Goal: Task Accomplishment & Management: Complete application form

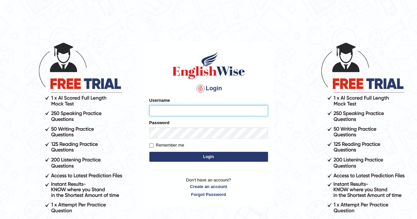
click at [160, 112] on input "Username" at bounding box center [208, 110] width 119 height 11
paste input "Tashi_P"
type input "Tashi_P"
click at [195, 156] on button "Login" at bounding box center [208, 157] width 119 height 10
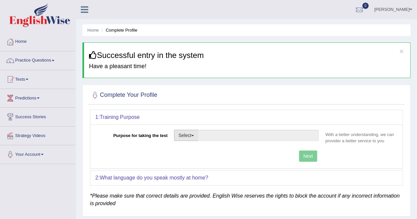
click at [193, 139] on button "Select" at bounding box center [186, 135] width 24 height 11
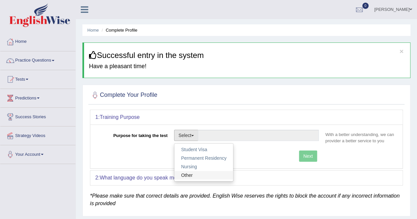
click at [190, 175] on link "Other" at bounding box center [204, 175] width 59 height 9
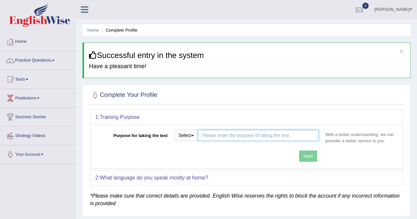
click at [213, 137] on input "Purpose for taking the test" at bounding box center [258, 135] width 121 height 11
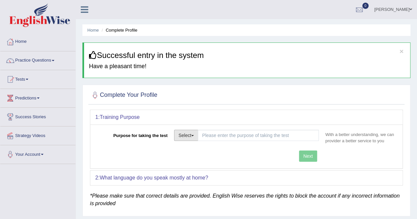
click at [196, 136] on button "Select" at bounding box center [186, 135] width 24 height 11
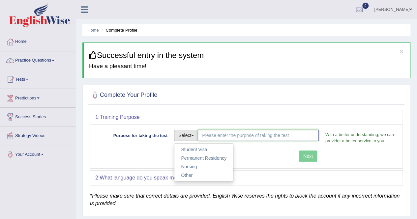
click at [221, 136] on input "Purpose for taking the test" at bounding box center [258, 135] width 121 height 11
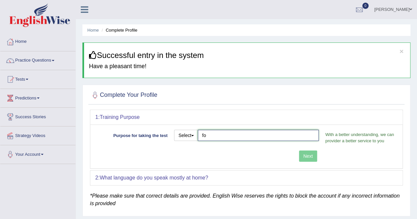
type input "f"
type input "TR visa"
click at [305, 156] on div "Purpose for taking the test Select Student Visa Permanent Residency Nursing Oth…" at bounding box center [246, 147] width 312 height 44
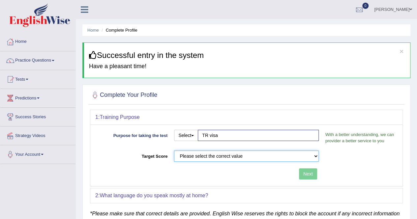
click at [212, 157] on select "Please select the correct value 50 (6 bands) 58 (6.5 bands) 65 (7 bands) 79 (8 …" at bounding box center [246, 156] width 145 height 11
select select "58"
click at [174, 151] on select "Please select the correct value 50 (6 bands) 58 (6.5 bands) 65 (7 bands) 79 (8 …" at bounding box center [246, 156] width 145 height 11
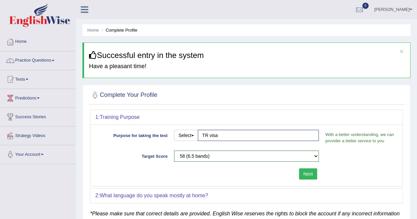
click at [308, 173] on button "Next" at bounding box center [308, 174] width 18 height 11
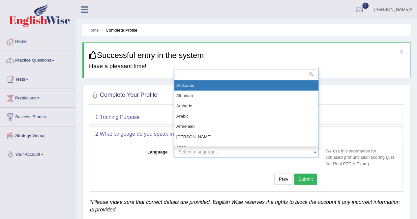
click at [247, 153] on span "Select a language ..." at bounding box center [244, 152] width 132 height 7
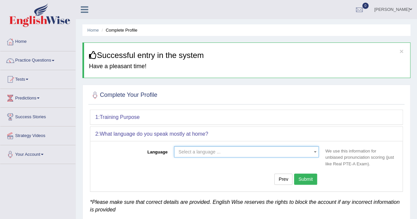
click at [247, 153] on span "Select a language ..." at bounding box center [244, 152] width 132 height 7
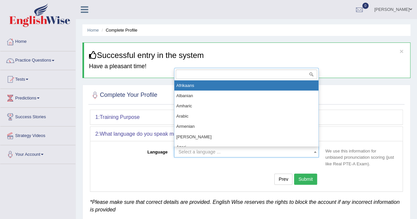
click at [247, 152] on span "Select a language ..." at bounding box center [244, 152] width 132 height 7
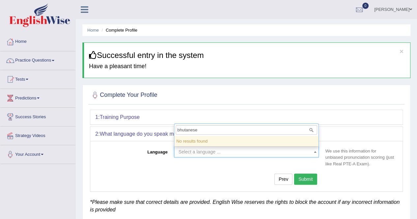
type input "bhutanese"
click at [168, 174] on div "Prev Submit" at bounding box center [208, 180] width 227 height 13
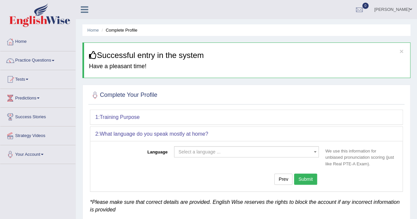
click at [195, 151] on span "Select a language ..." at bounding box center [199, 151] width 42 height 5
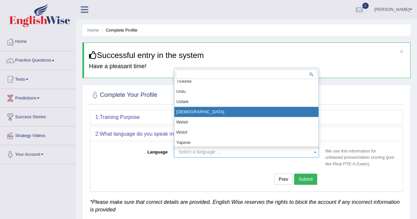
scroll to position [560, 0]
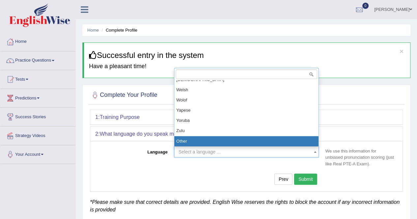
select select "Other"
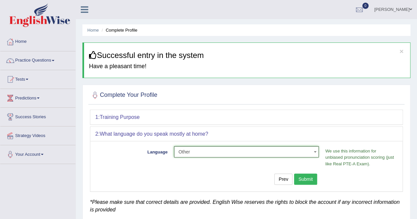
click at [305, 178] on button "Submit" at bounding box center [305, 179] width 23 height 11
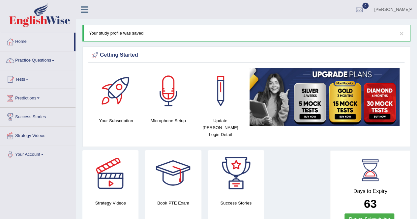
scroll to position [33, 0]
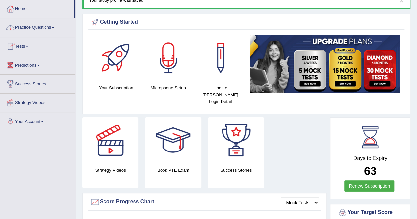
click at [47, 28] on link "Practice Questions" at bounding box center [37, 26] width 75 height 16
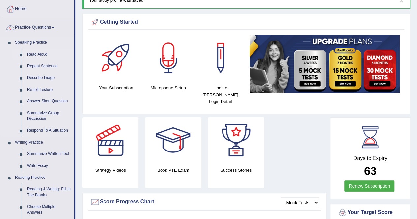
click at [39, 53] on link "Read Aloud" at bounding box center [49, 55] width 50 height 12
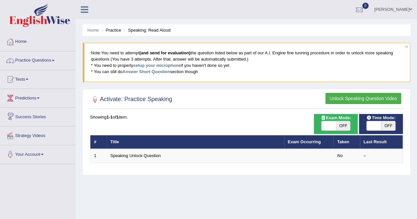
click at [28, 116] on link "Success Stories" at bounding box center [37, 116] width 75 height 16
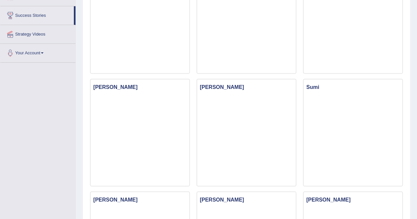
scroll to position [36, 0]
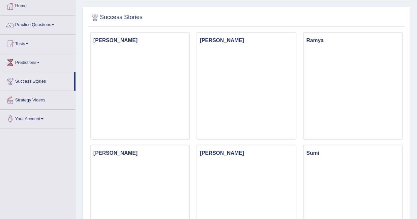
click at [25, 100] on link "Strategy Videos" at bounding box center [37, 99] width 75 height 16
